Goal: Task Accomplishment & Management: Use online tool/utility

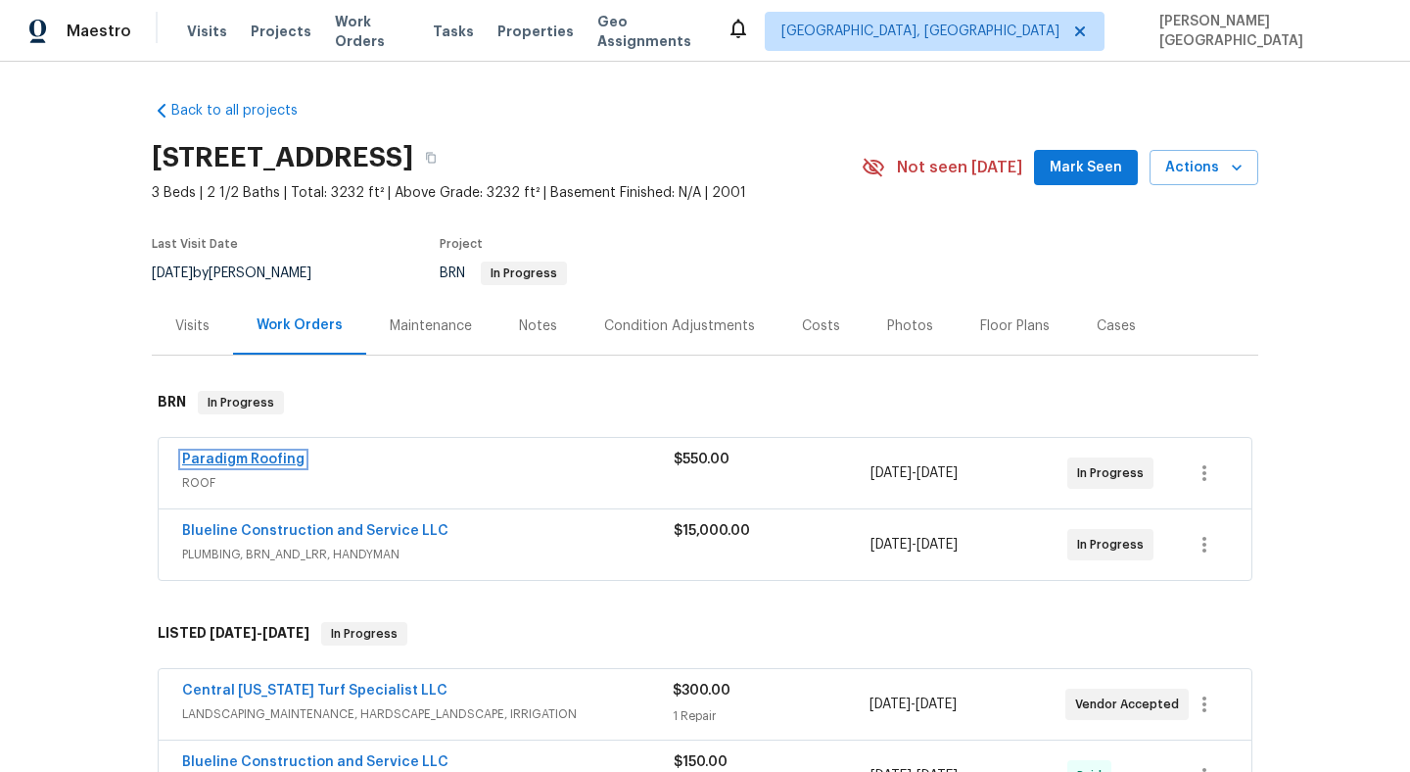
click at [279, 455] on link "Paradigm Roofing" at bounding box center [243, 459] width 122 height 14
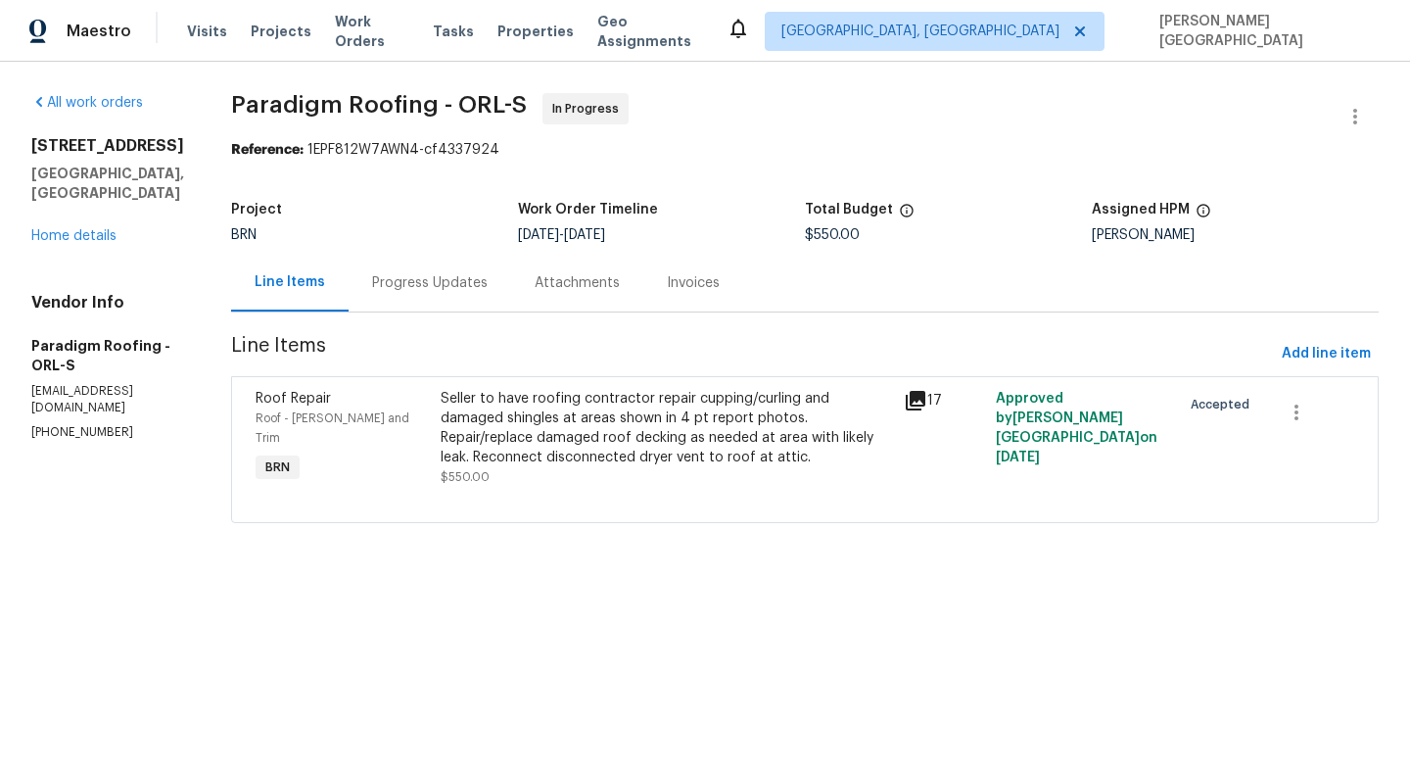
click at [459, 283] on div "Progress Updates" at bounding box center [430, 283] width 116 height 20
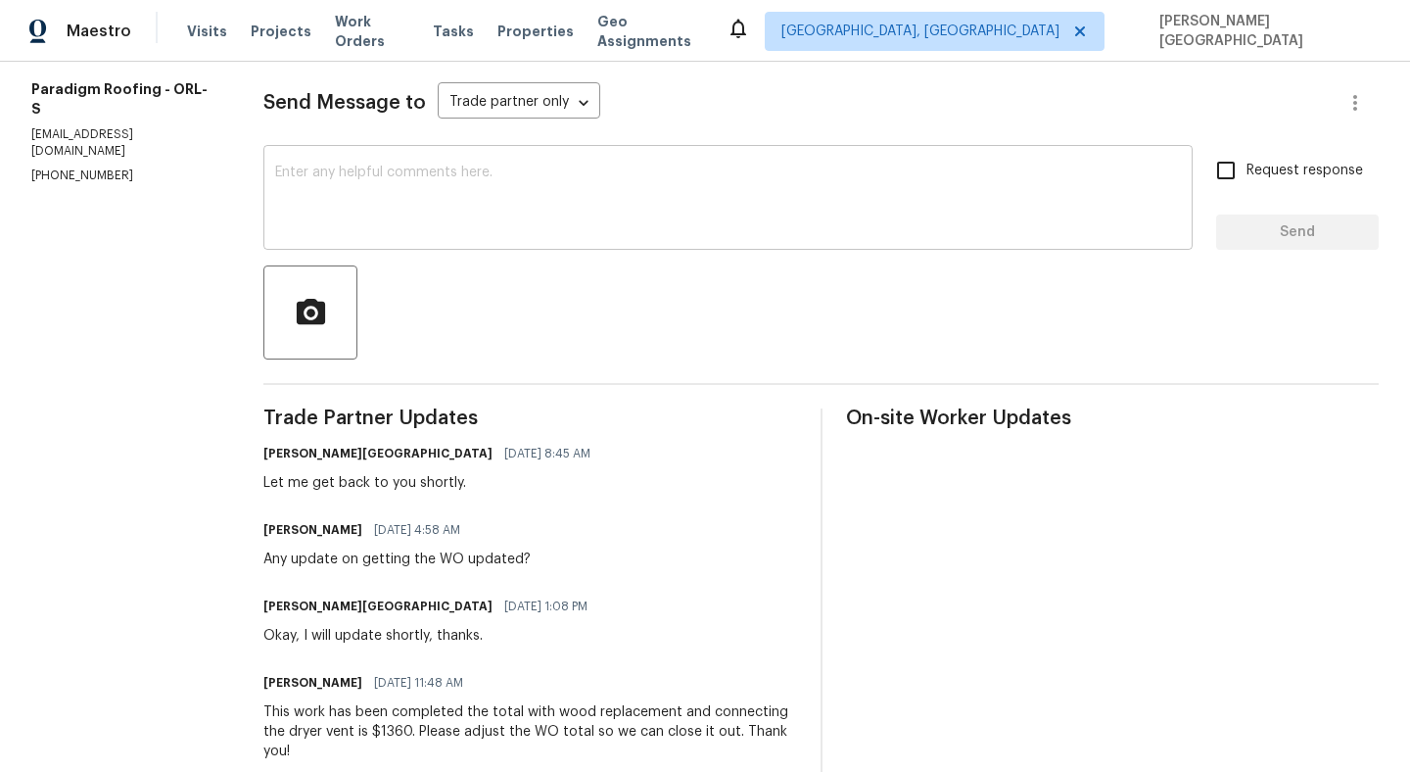
scroll to position [276, 0]
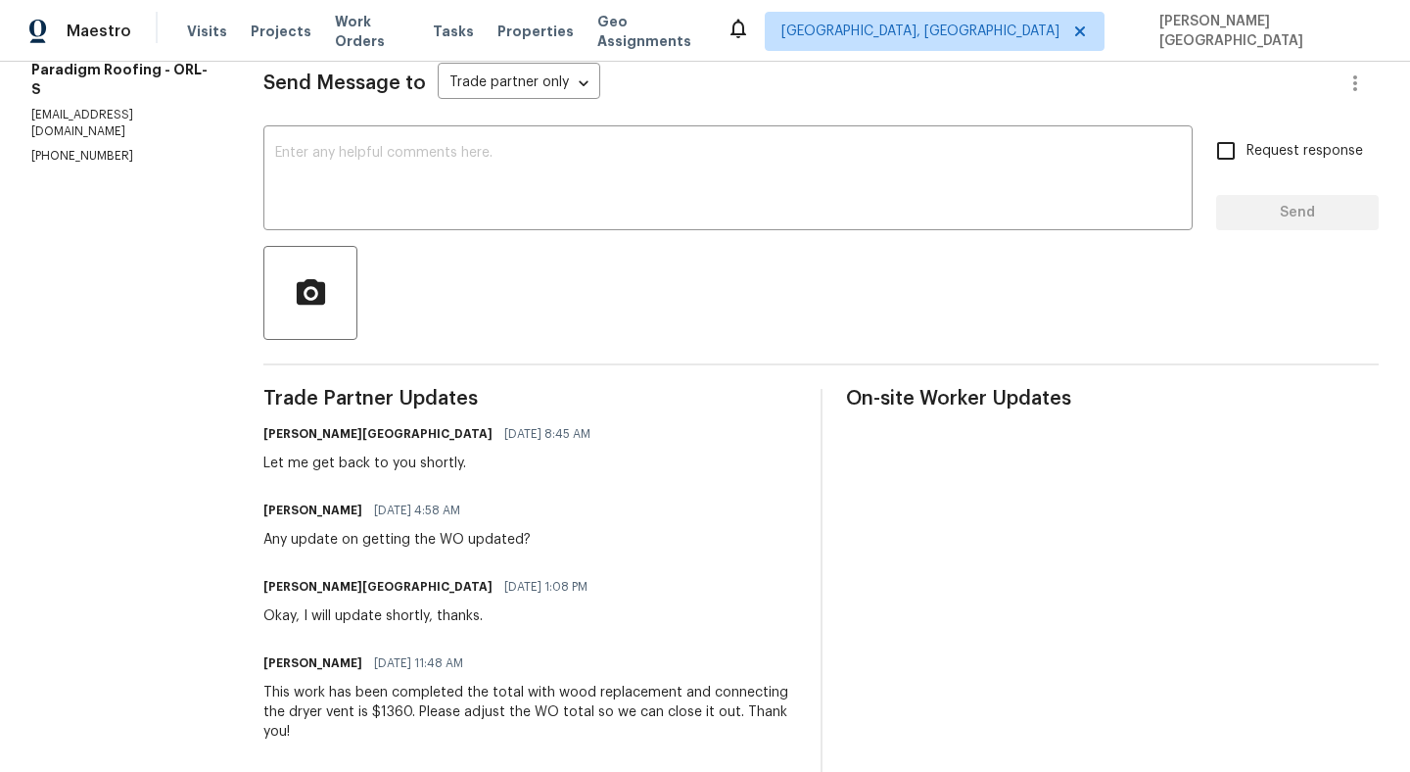
click at [403, 712] on div "This work has been completed the total with wood replacement and connecting the…" at bounding box center [529, 712] width 533 height 59
copy div "1360"
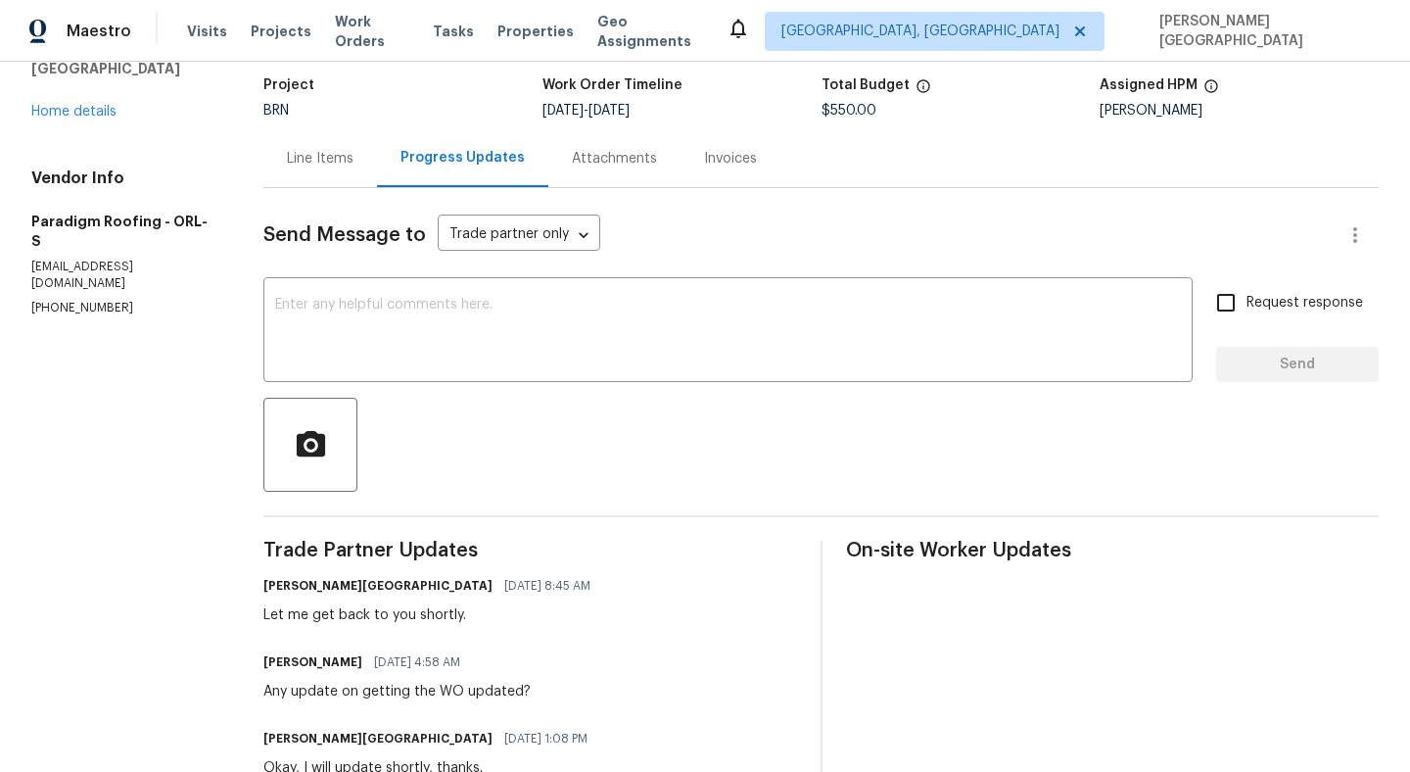
scroll to position [106, 0]
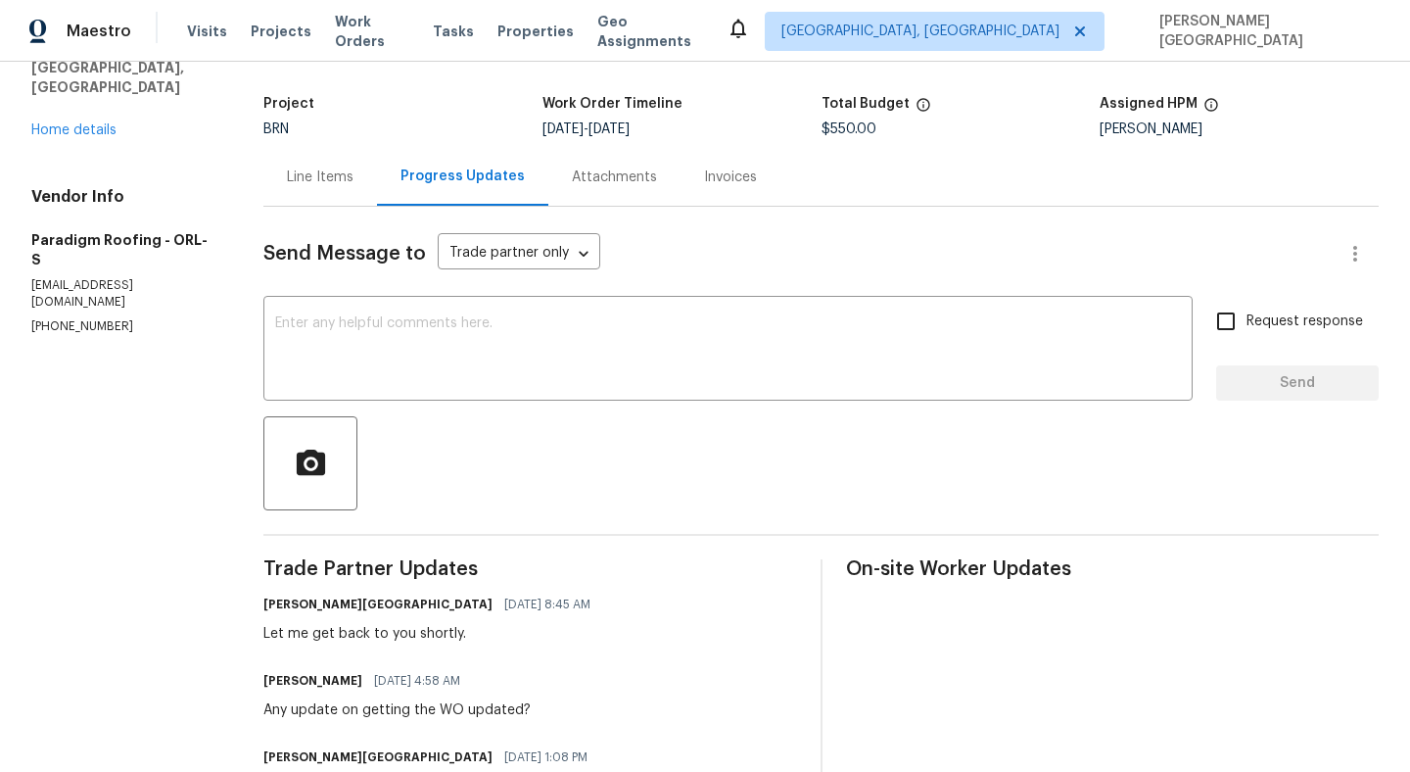
click at [308, 170] on div "Line Items" at bounding box center [320, 177] width 67 height 20
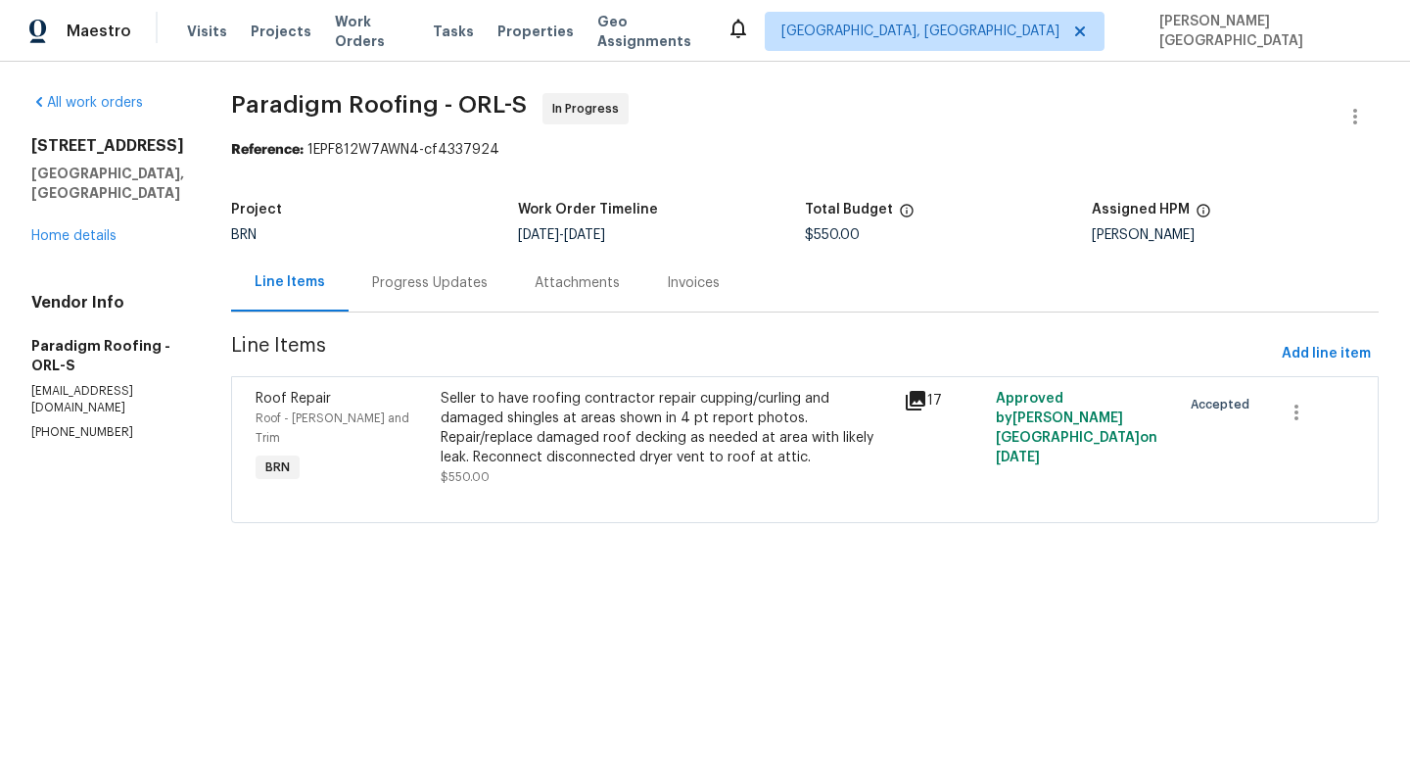
click at [588, 477] on div "Seller to have roofing contractor repair cupping/curling and damaged shingles a…" at bounding box center [667, 438] width 452 height 98
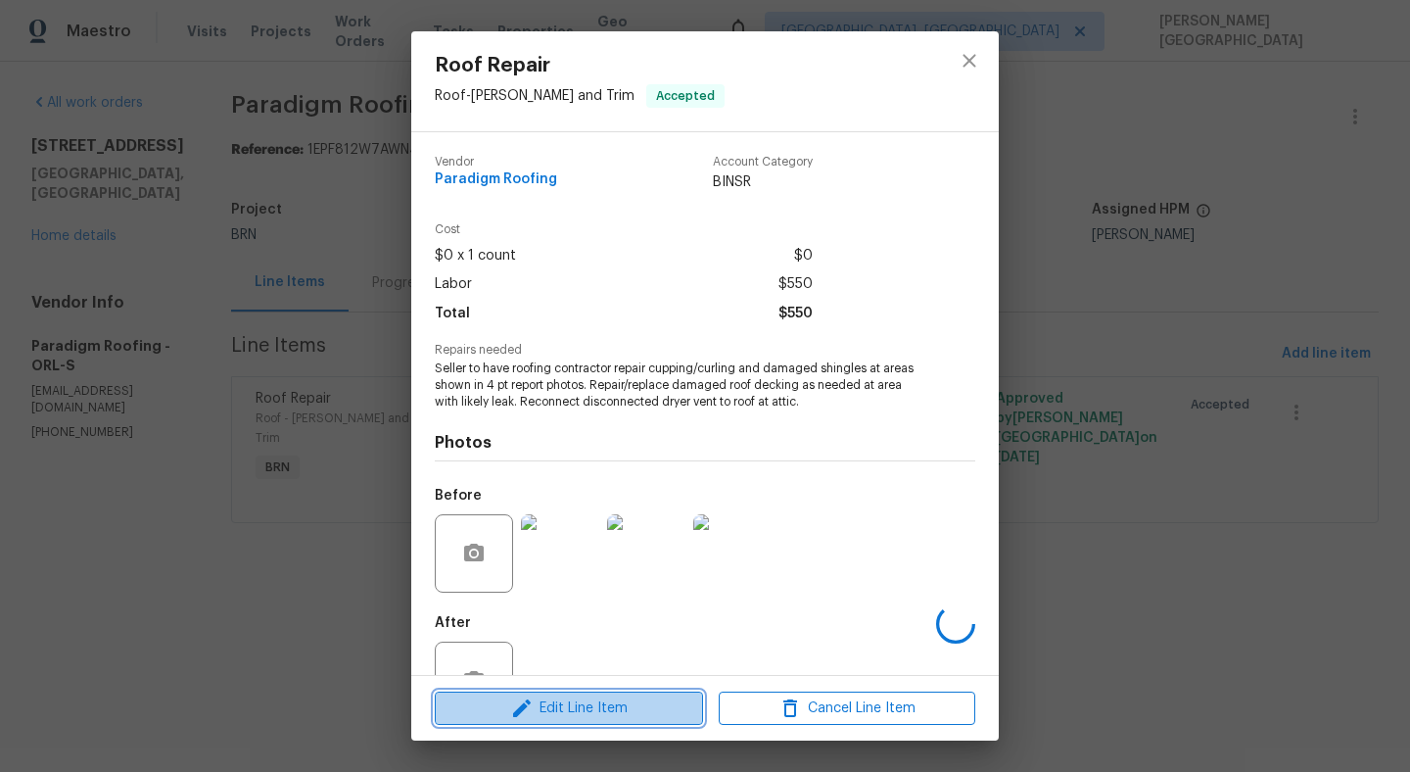
click at [580, 705] on span "Edit Line Item" at bounding box center [569, 708] width 257 height 24
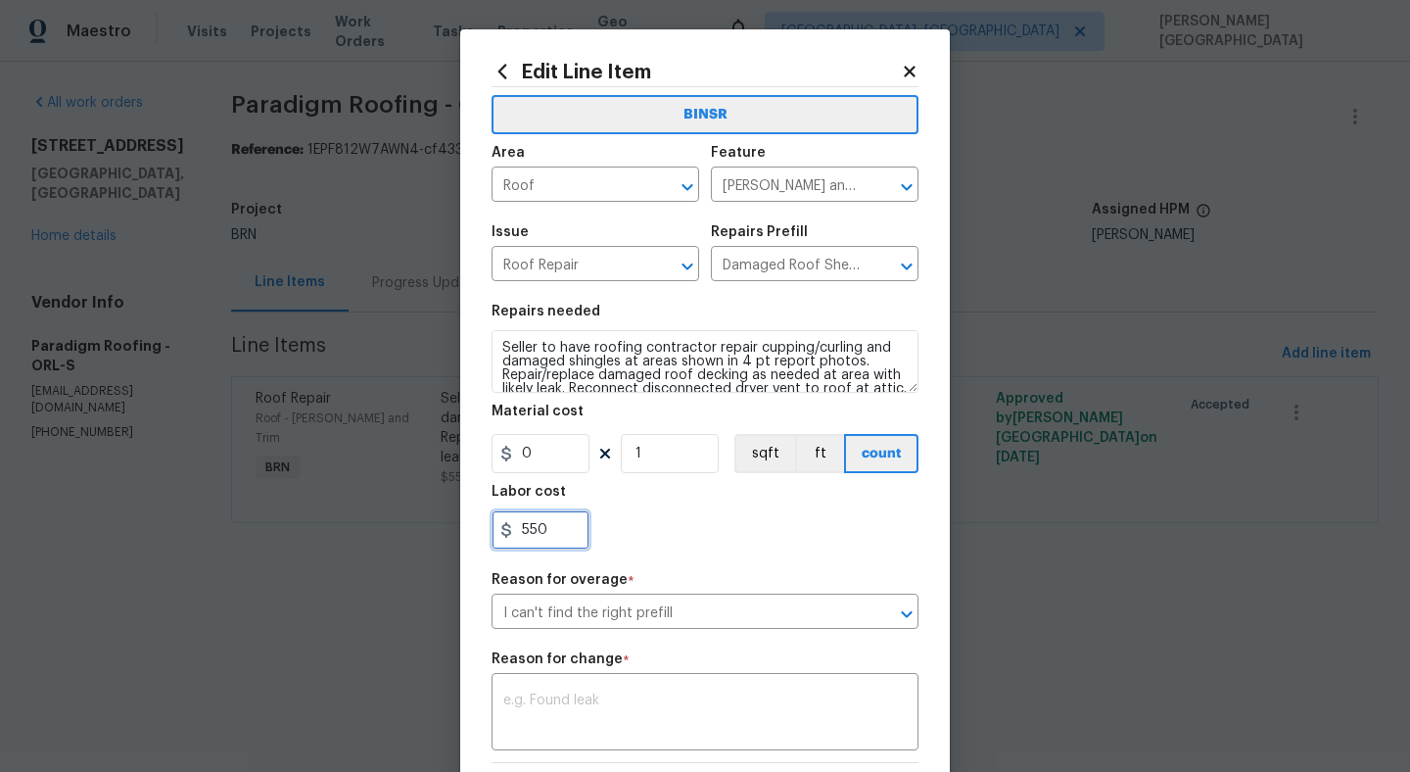
click at [564, 537] on input "550" at bounding box center [541, 529] width 98 height 39
paste input "136"
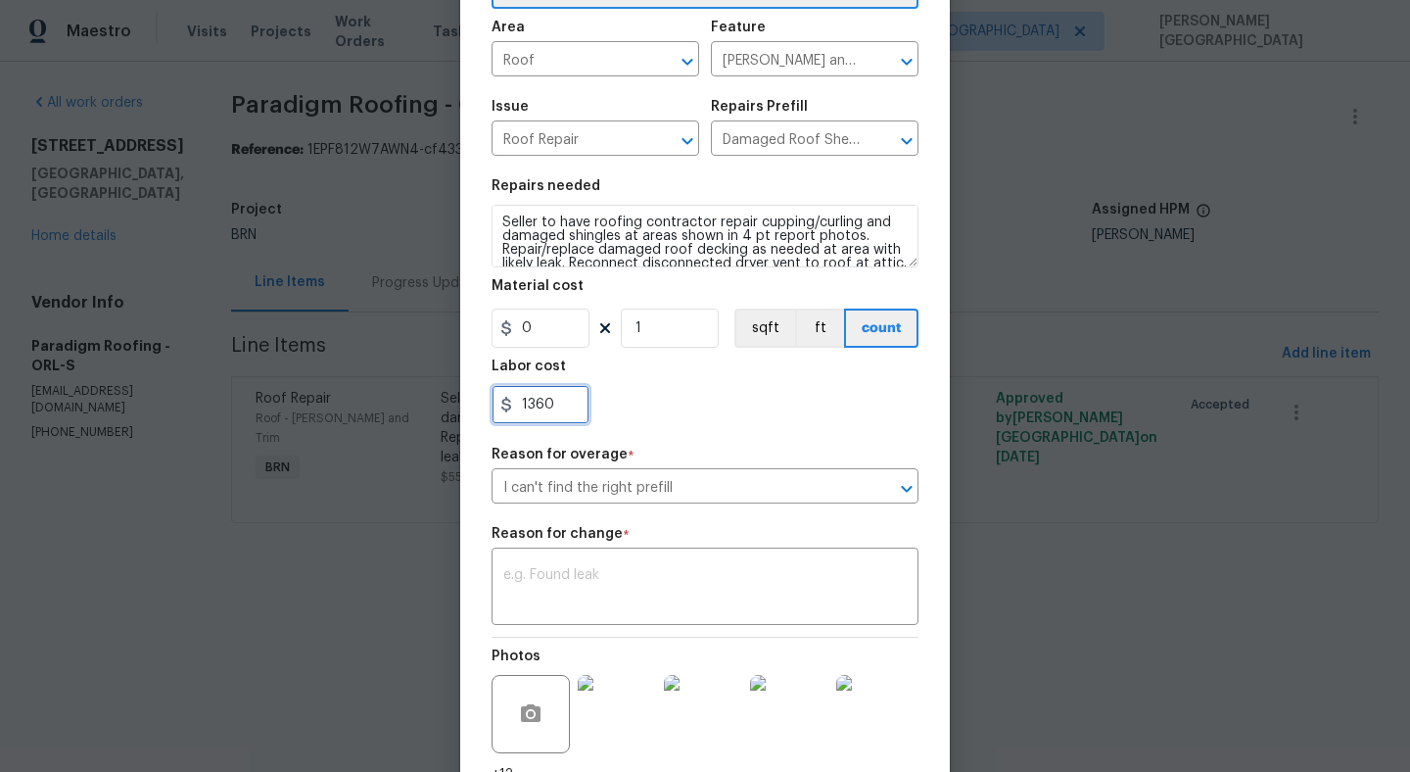
scroll to position [293, 0]
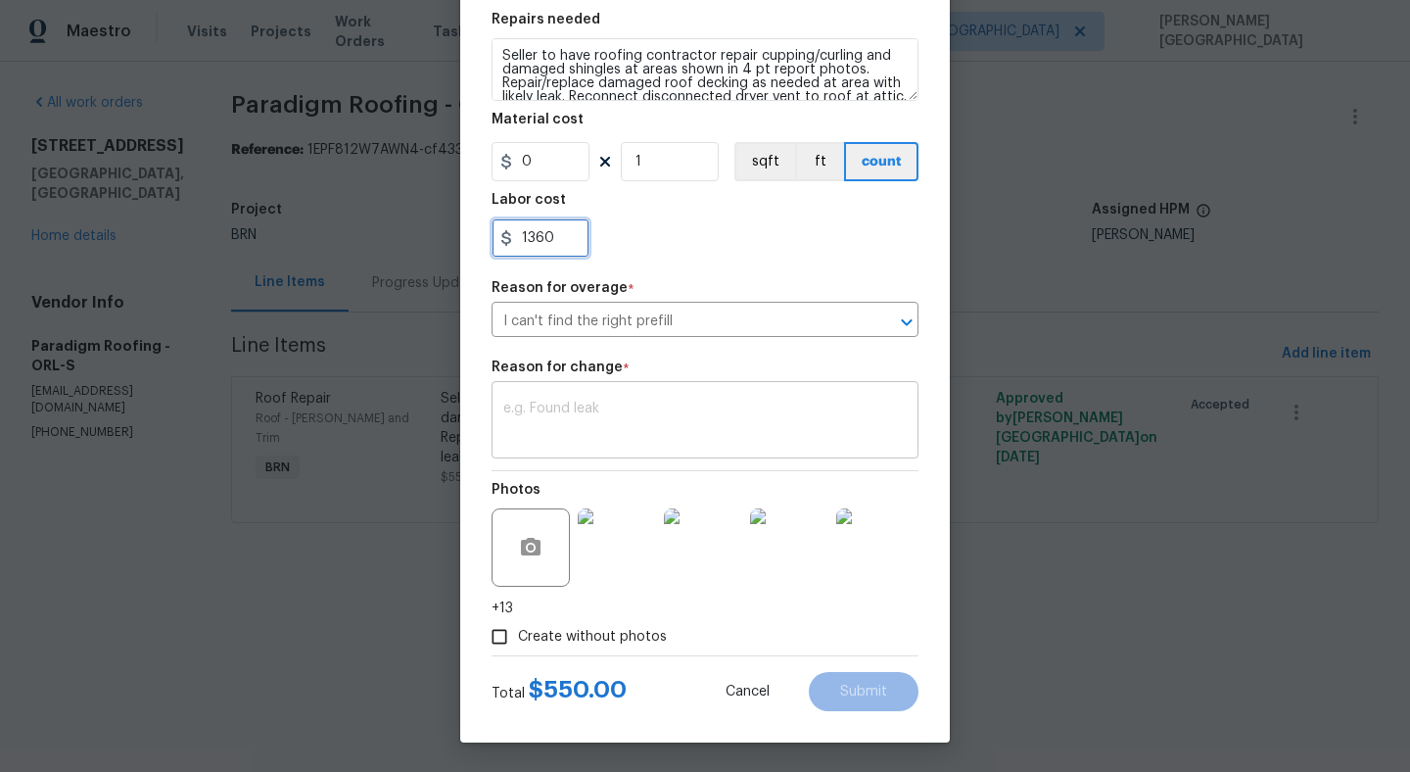
type input "1360"
click at [552, 412] on textarea at bounding box center [705, 422] width 404 height 41
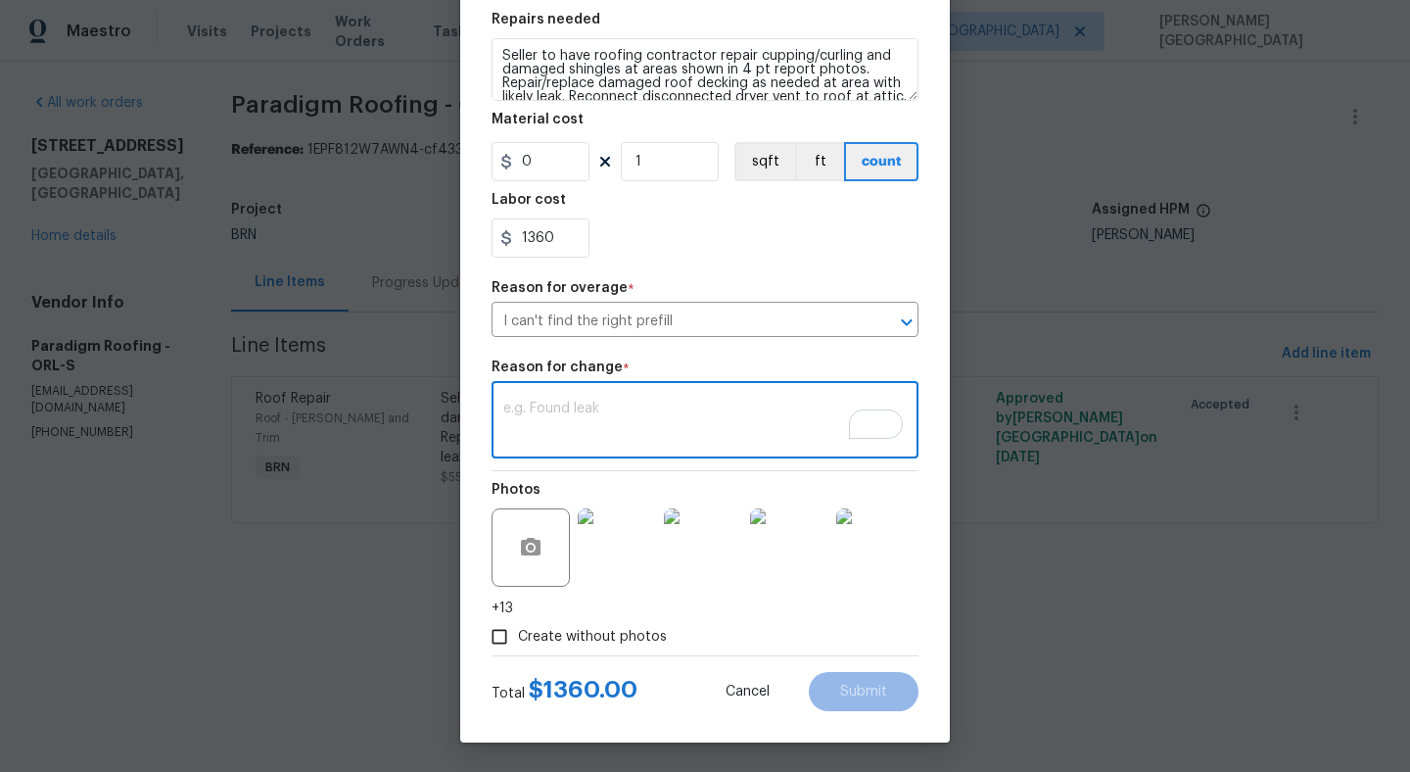
paste textarea "II Updated cost per BR team’s approval."
type textarea "II Updated cost per BR team’s approval."
click at [844, 681] on button "Submit" at bounding box center [864, 691] width 110 height 39
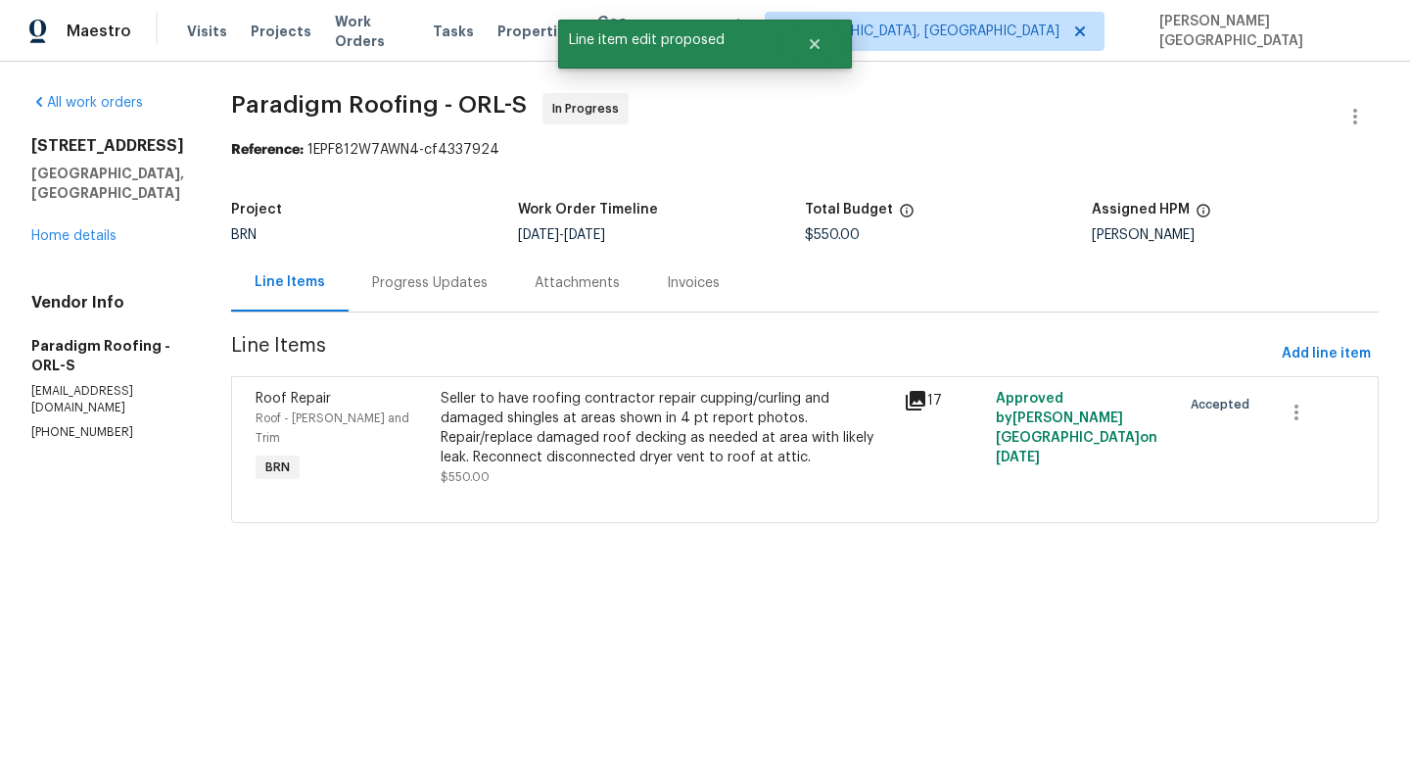
scroll to position [0, 0]
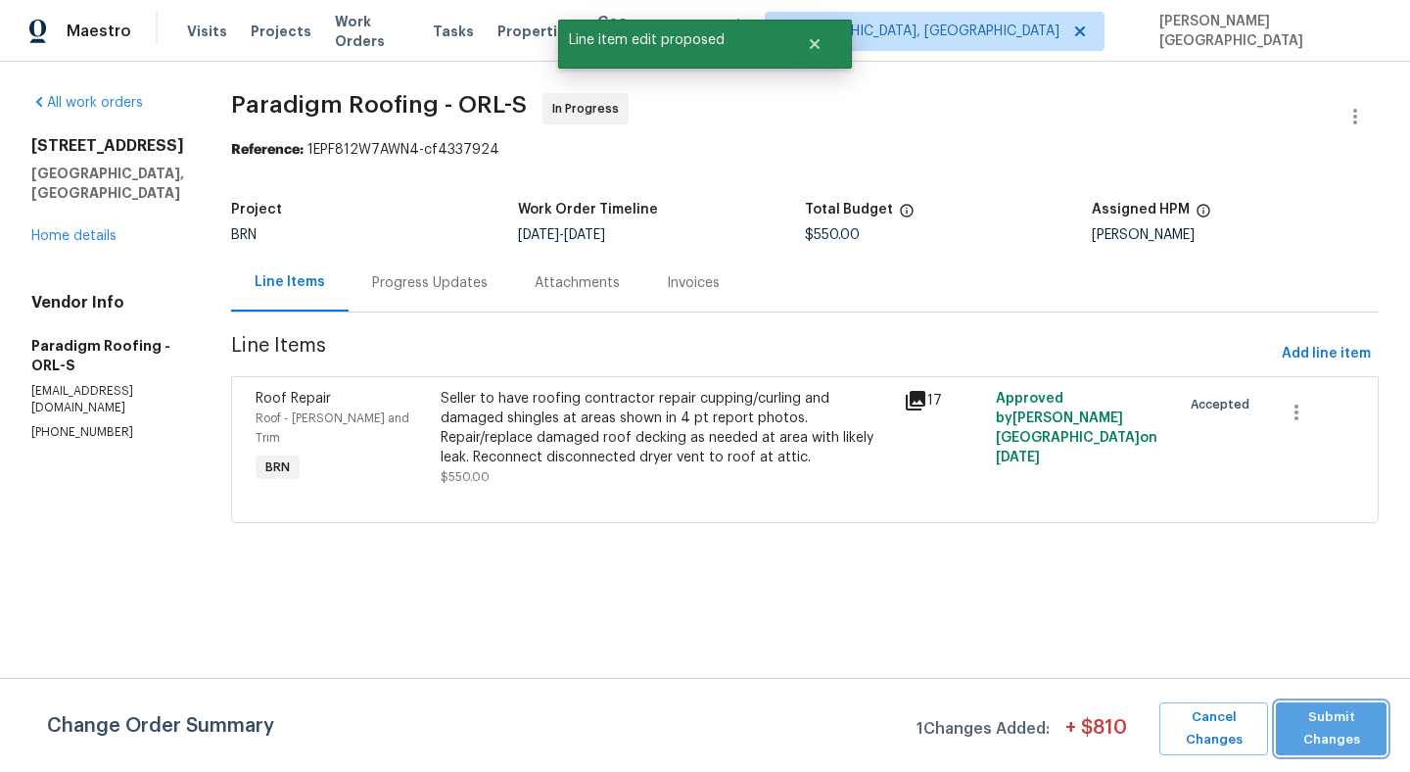
click at [1307, 717] on span "Submit Changes" at bounding box center [1331, 728] width 91 height 45
